Goal: Task Accomplishment & Management: Use online tool/utility

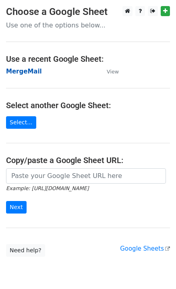
click at [27, 74] on strong "MergeMail" at bounding box center [24, 71] width 36 height 7
click at [31, 73] on strong "MergeMail" at bounding box center [24, 71] width 36 height 7
click at [19, 72] on strong "MergeMail" at bounding box center [24, 71] width 36 height 7
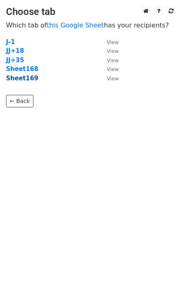
click at [28, 78] on strong "Sheet169" at bounding box center [22, 78] width 32 height 7
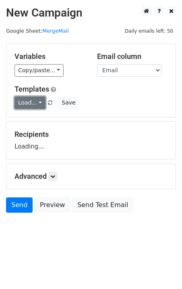
click at [30, 107] on link "Load..." at bounding box center [30, 102] width 31 height 13
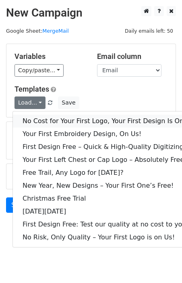
click at [48, 119] on link "No Cost for Your First Logo, Your First Design Is On Us!" at bounding box center [110, 121] width 194 height 13
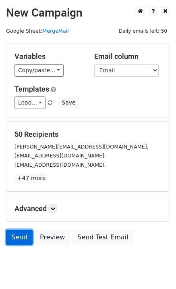
click at [19, 236] on link "Send" at bounding box center [19, 237] width 27 height 15
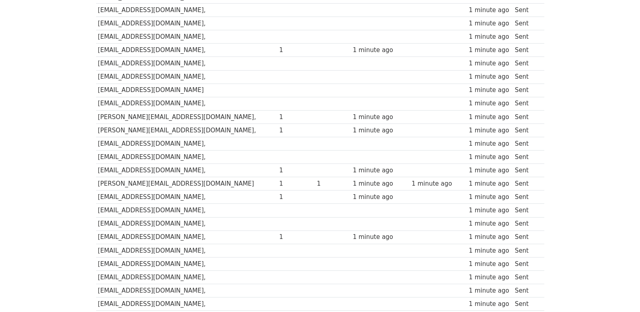
scroll to position [562, 0]
